Goal: Check status: Check status

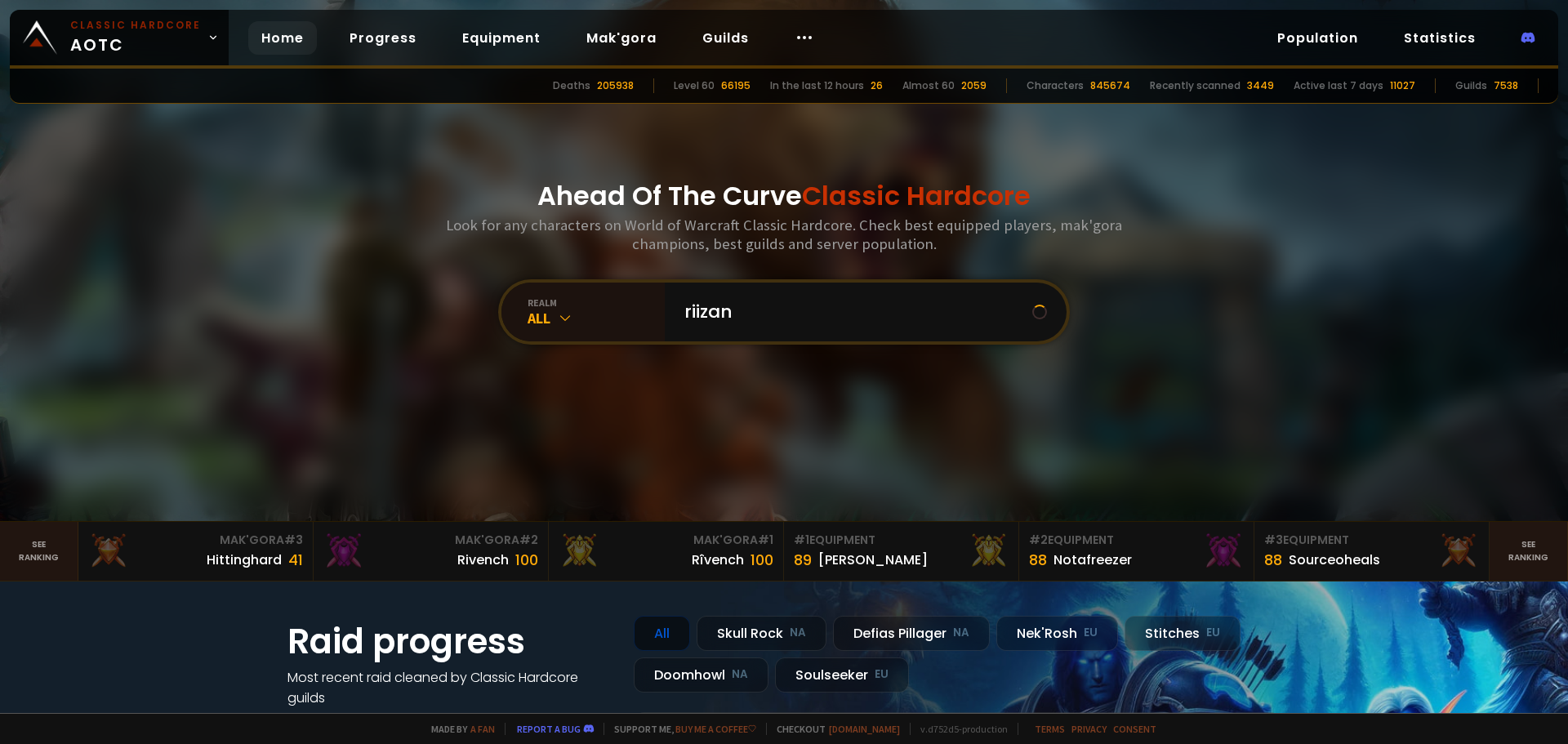
type input "riizana"
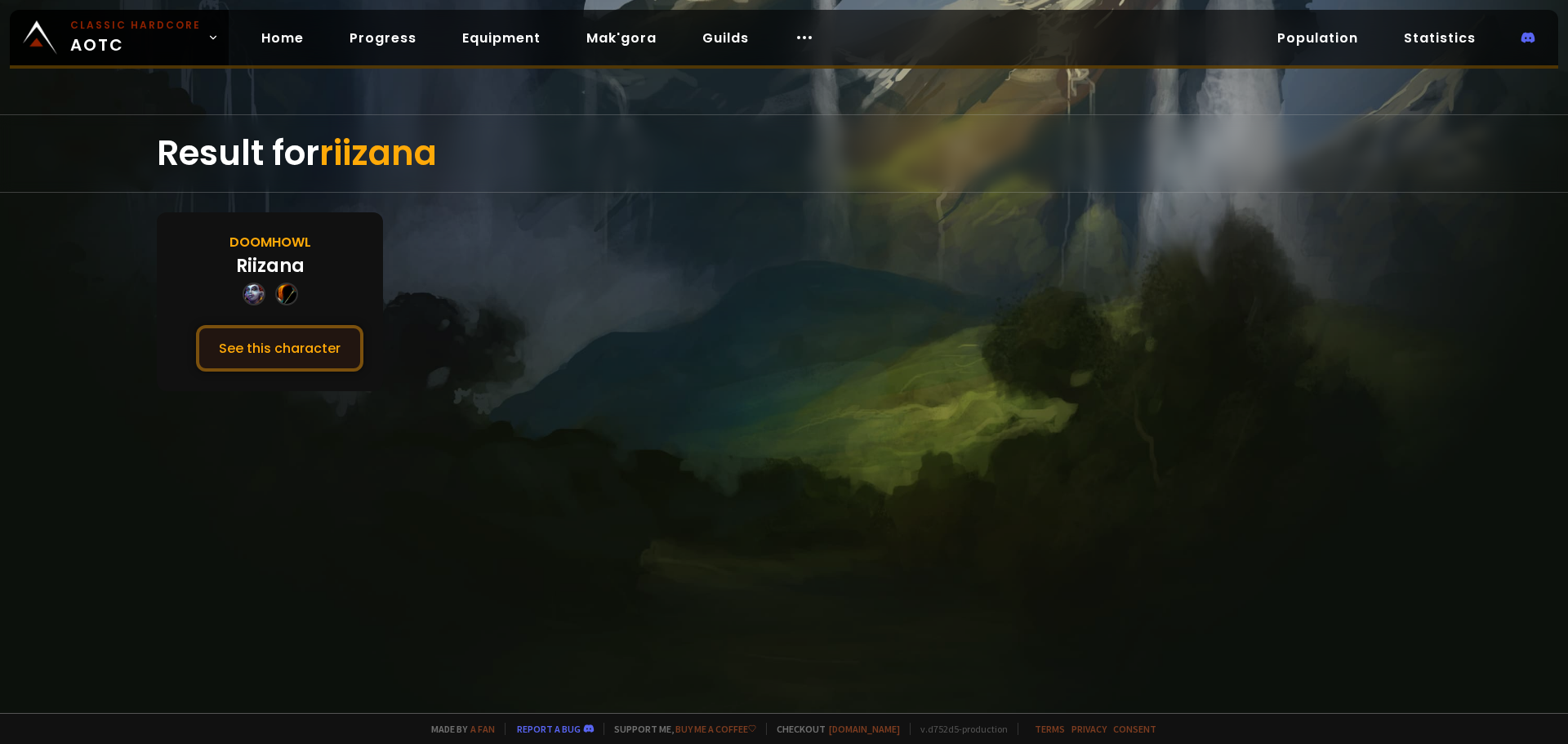
click at [307, 346] on button "See this character" at bounding box center [279, 348] width 167 height 47
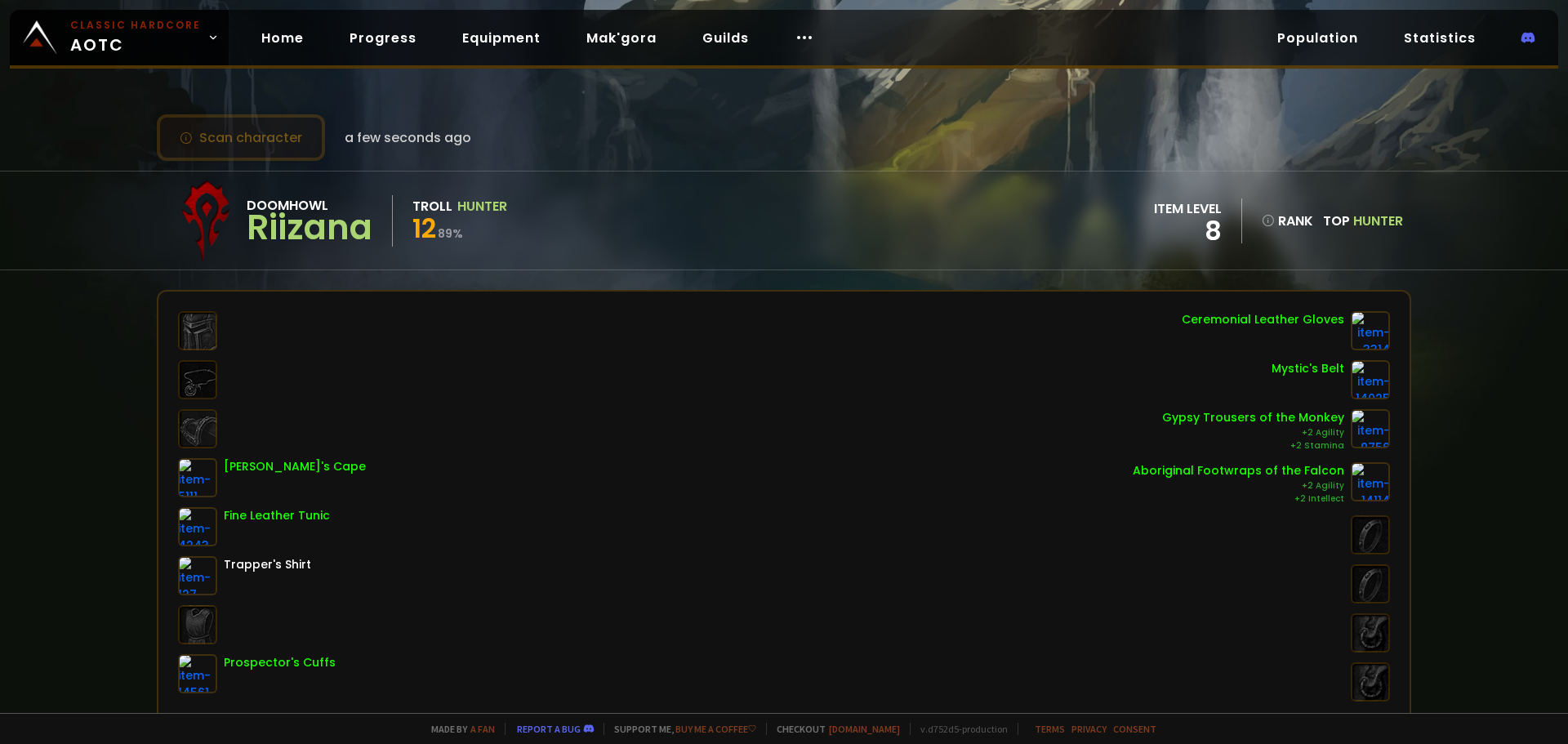
click at [288, 136] on button "Scan character" at bounding box center [241, 137] width 168 height 47
click at [348, 207] on div "Doomhowl" at bounding box center [310, 205] width 126 height 20
click at [292, 143] on button "Scan character" at bounding box center [241, 137] width 168 height 47
click at [270, 153] on button "Scan character" at bounding box center [241, 137] width 168 height 47
